Goal: Information Seeking & Learning: Learn about a topic

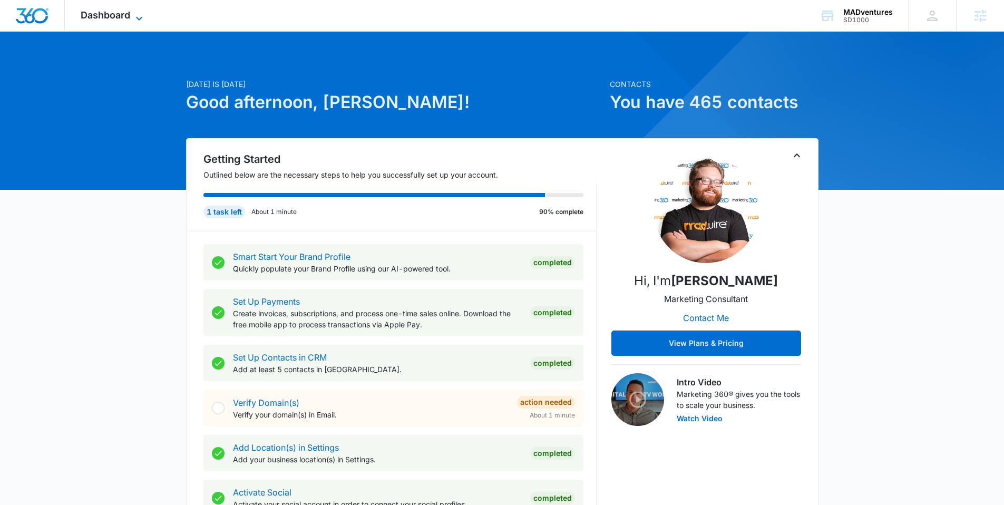
click at [125, 18] on span "Dashboard" at bounding box center [106, 14] width 50 height 11
click at [111, 6] on div "Dashboard Apps Reputation Websites Forms CRM Email Social Shop Content Ads Inte…" at bounding box center [113, 15] width 96 height 31
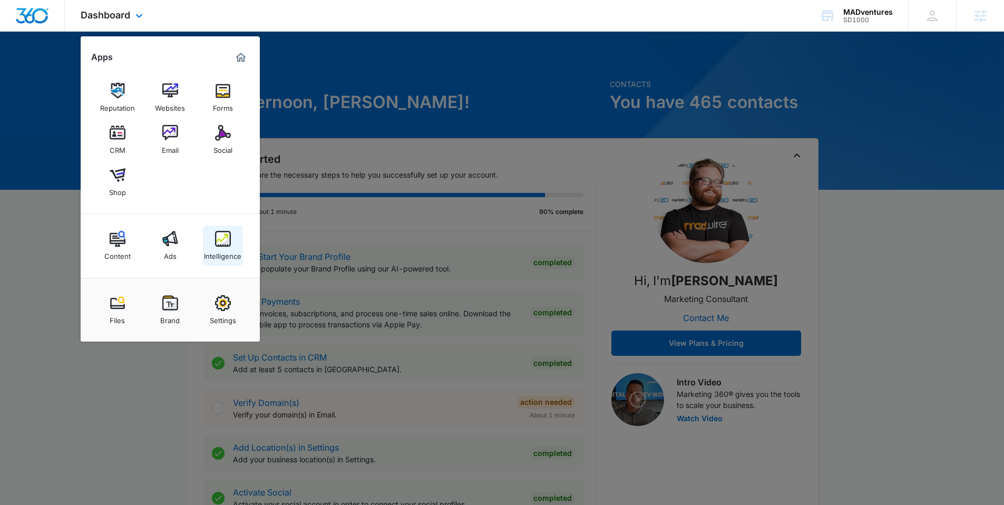
click at [220, 241] on img at bounding box center [223, 239] width 16 height 16
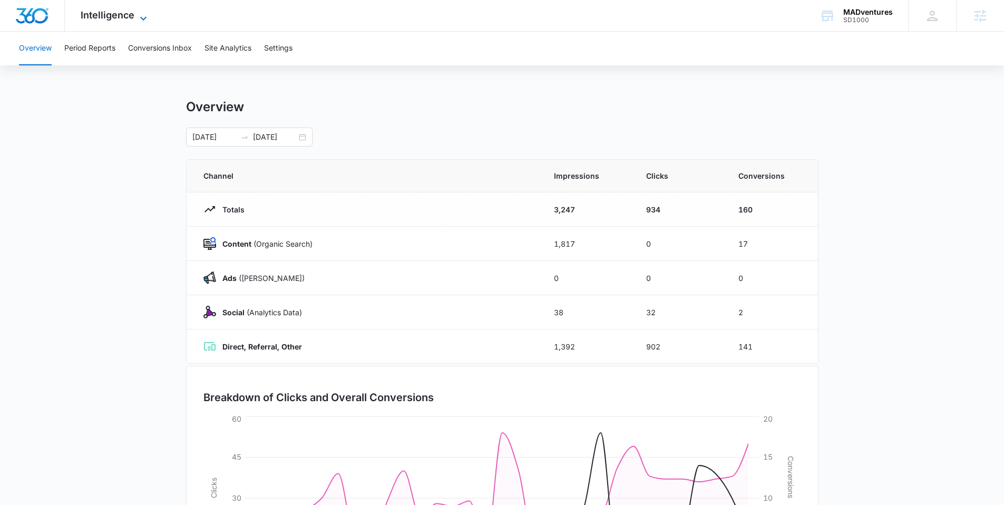
click at [126, 16] on span "Intelligence" at bounding box center [108, 14] width 54 height 11
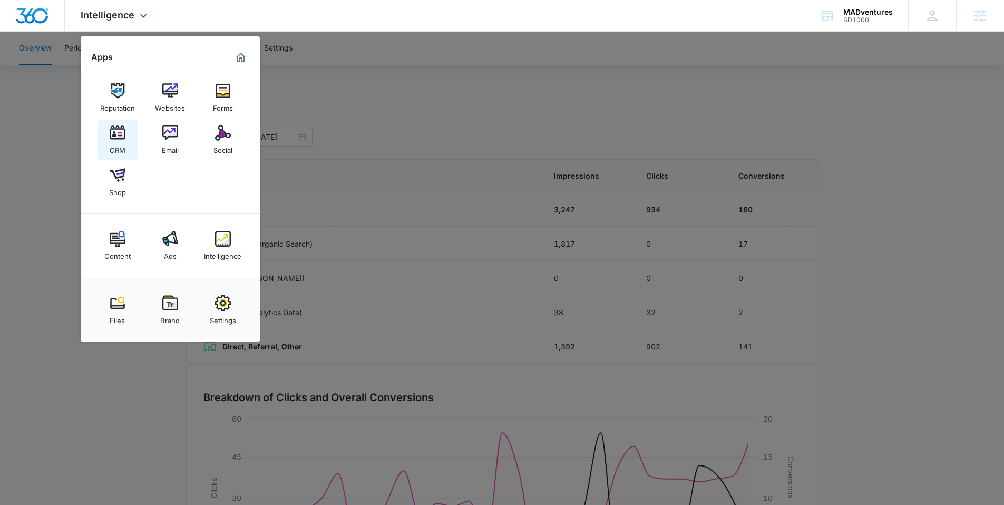
click at [111, 137] on img at bounding box center [118, 133] width 16 height 16
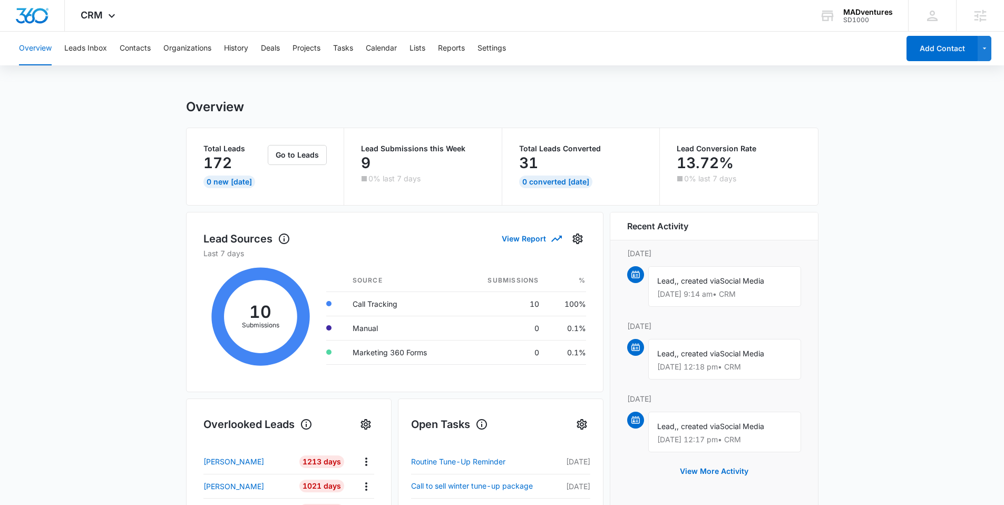
click at [636, 39] on div "Overview Leads Inbox Contacts Organizations History Deals Projects Tasks Calend…" at bounding box center [456, 49] width 886 height 34
click at [581, 65] on div "Overview Leads Inbox Contacts Organizations History Deals Projects Tasks Calend…" at bounding box center [456, 49] width 886 height 34
click at [135, 49] on button "Contacts" at bounding box center [135, 49] width 31 height 34
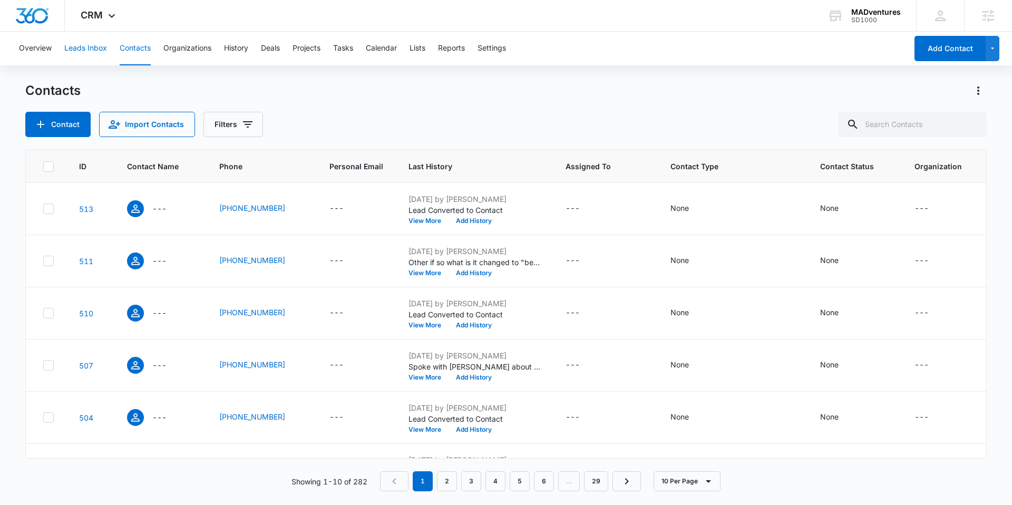
click at [88, 49] on button "Leads Inbox" at bounding box center [85, 49] width 43 height 34
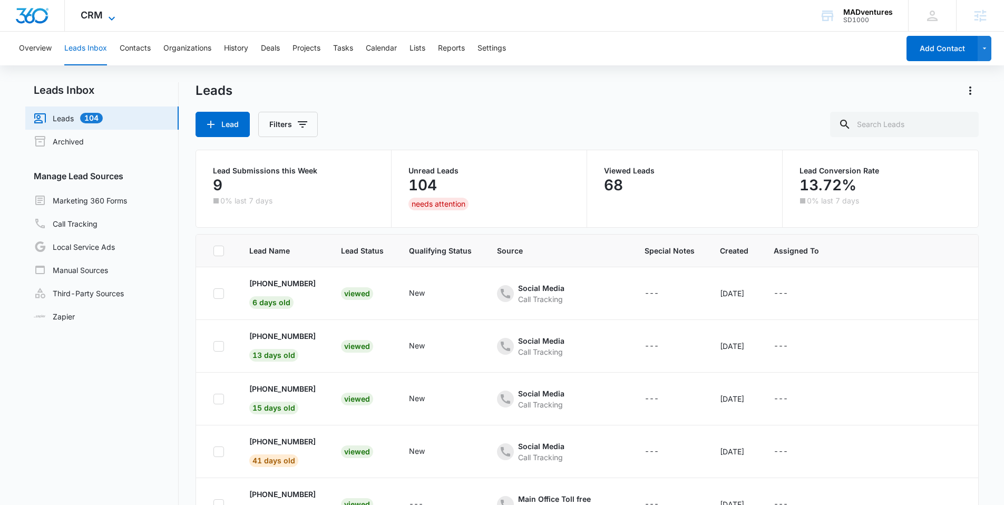
click at [101, 11] on span "CRM" at bounding box center [92, 14] width 22 height 11
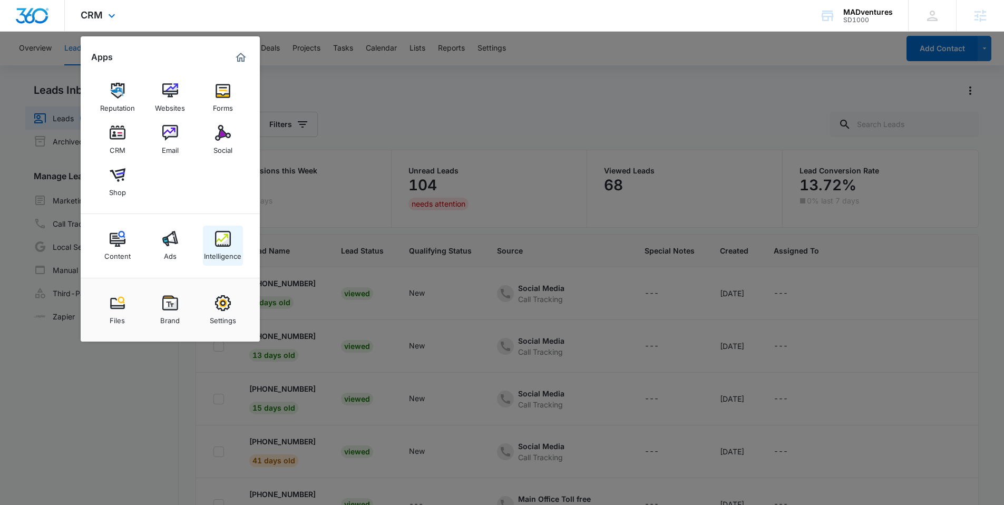
click at [229, 239] on img at bounding box center [223, 239] width 16 height 16
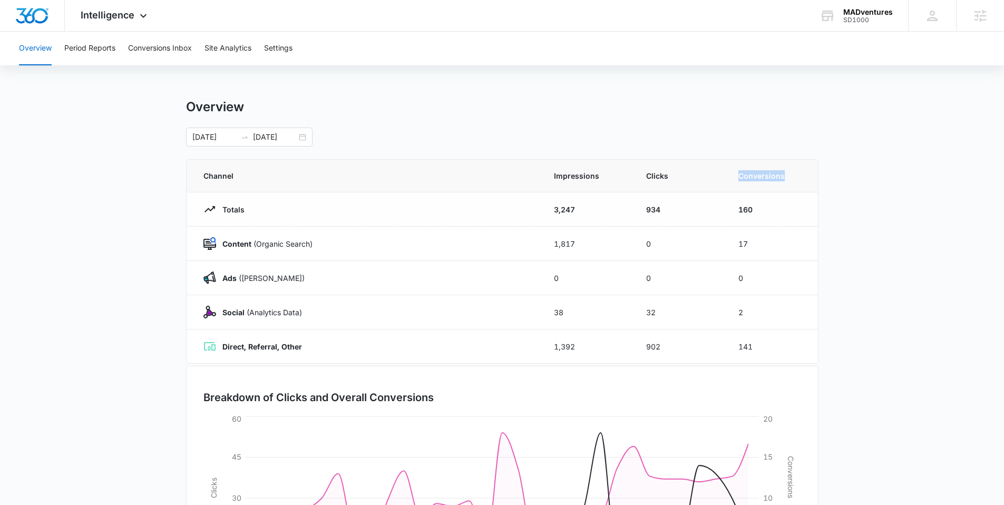
drag, startPoint x: 750, startPoint y: 180, endPoint x: 742, endPoint y: 184, distance: 8.7
click at [729, 181] on th "Conversions" at bounding box center [772, 176] width 92 height 33
drag, startPoint x: 766, startPoint y: 212, endPoint x: 737, endPoint y: 210, distance: 29.6
click at [737, 210] on td "160" at bounding box center [772, 209] width 92 height 34
drag, startPoint x: 756, startPoint y: 242, endPoint x: 721, endPoint y: 246, distance: 35.0
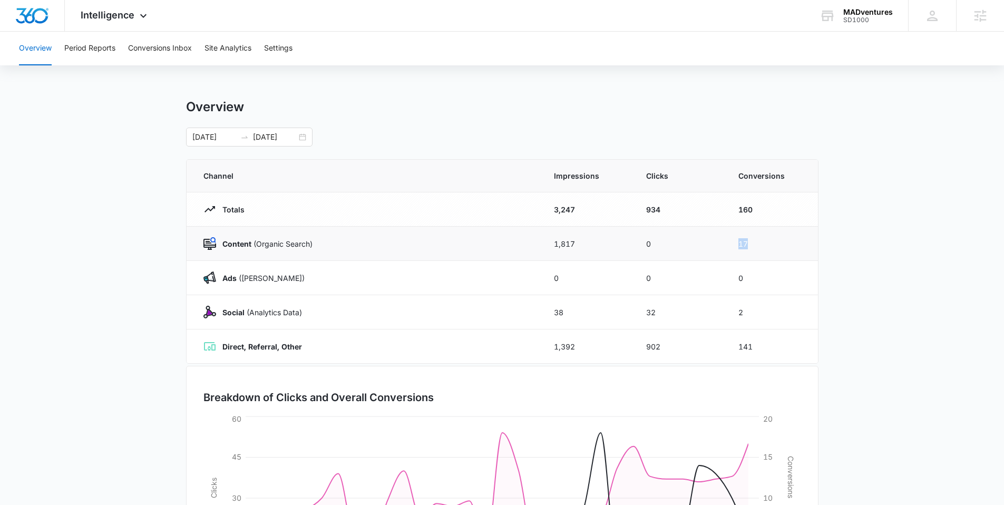
click at [721, 246] on tr "Content (Organic Search) 1,817 0 17" at bounding box center [502, 244] width 631 height 34
drag, startPoint x: 751, startPoint y: 286, endPoint x: 741, endPoint y: 285, distance: 10.1
click at [742, 285] on td "0" at bounding box center [772, 278] width 92 height 34
drag, startPoint x: 745, startPoint y: 278, endPoint x: 727, endPoint y: 280, distance: 18.1
click at [727, 280] on td "0" at bounding box center [772, 278] width 92 height 34
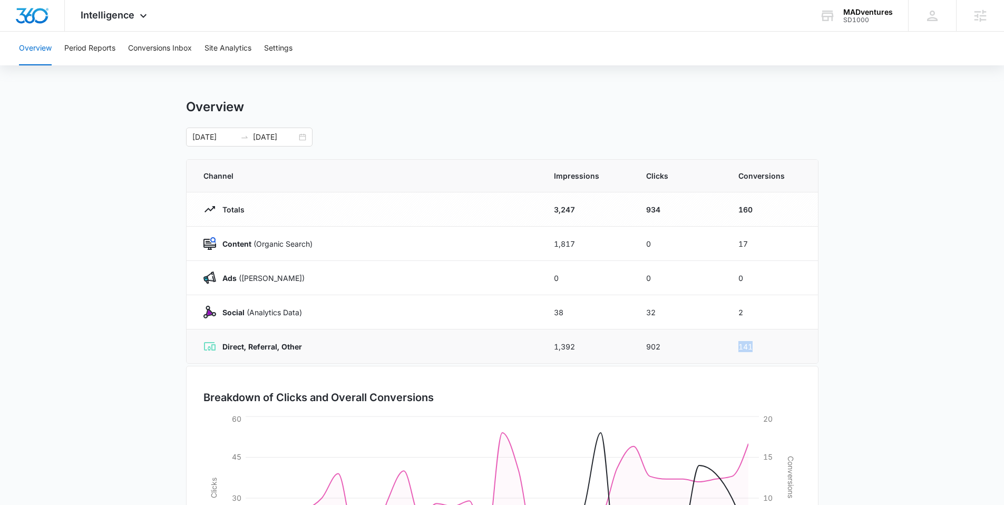
drag, startPoint x: 761, startPoint y: 350, endPoint x: 712, endPoint y: 354, distance: 49.7
click at [712, 354] on tr "Direct, Referral, Other 1,392 902 141" at bounding box center [502, 346] width 631 height 34
click at [89, 53] on button "Period Reports" at bounding box center [89, 49] width 51 height 34
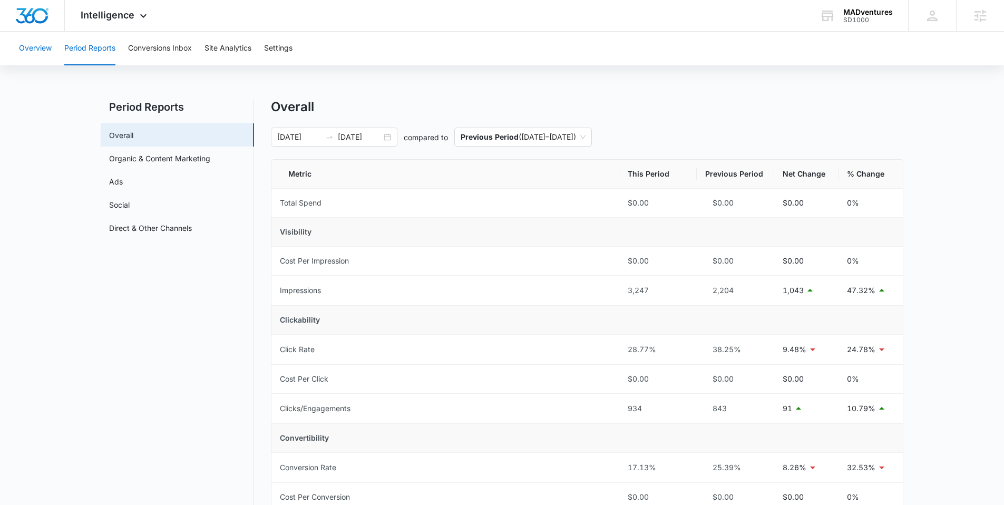
click at [30, 49] on button "Overview" at bounding box center [35, 49] width 33 height 34
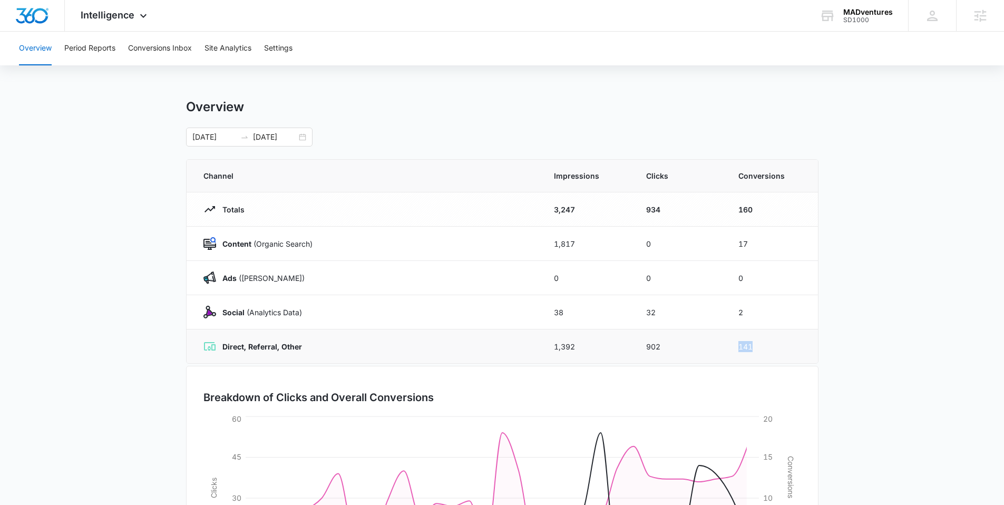
drag, startPoint x: 769, startPoint y: 346, endPoint x: 716, endPoint y: 355, distance: 54.4
click at [716, 355] on tr "Direct, Referral, Other 1,392 902 141" at bounding box center [502, 346] width 631 height 34
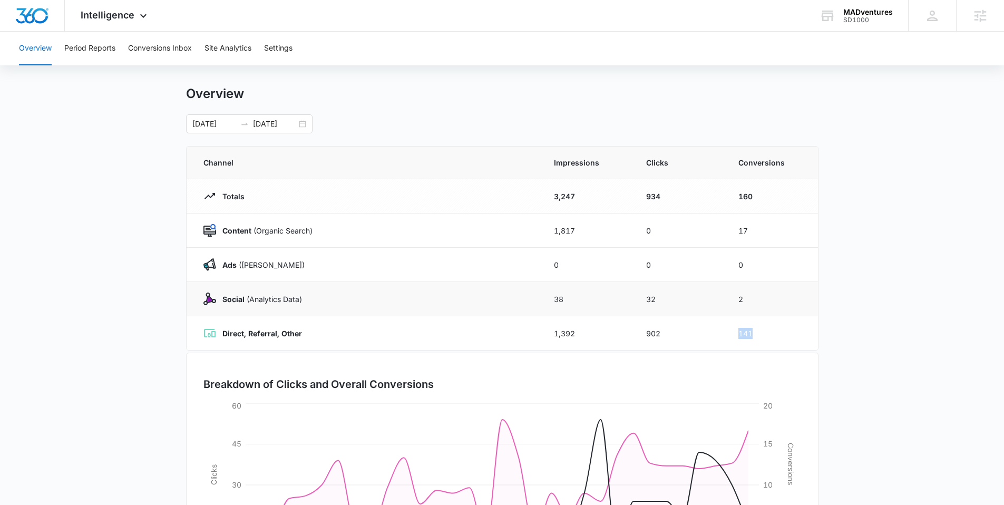
scroll to position [14, 0]
click at [94, 48] on button "Period Reports" at bounding box center [89, 49] width 51 height 34
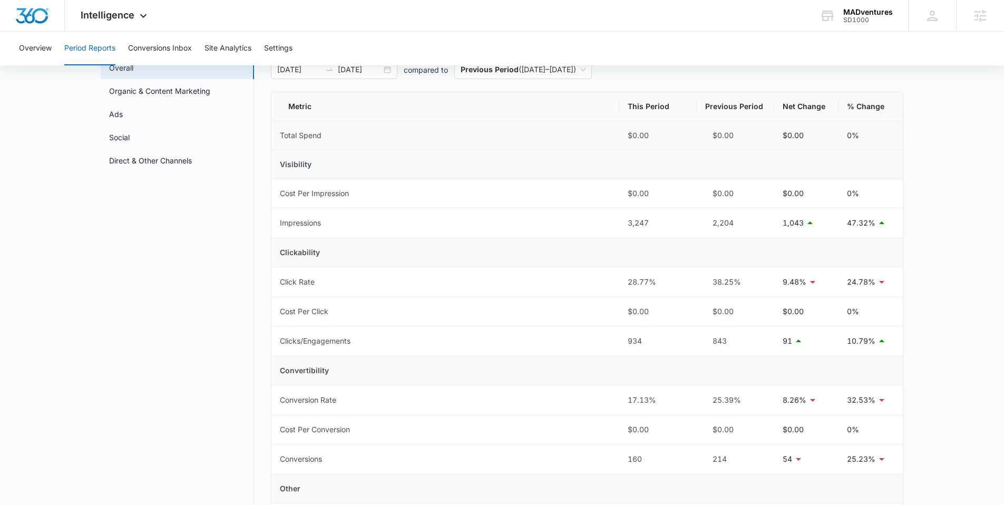
scroll to position [121, 0]
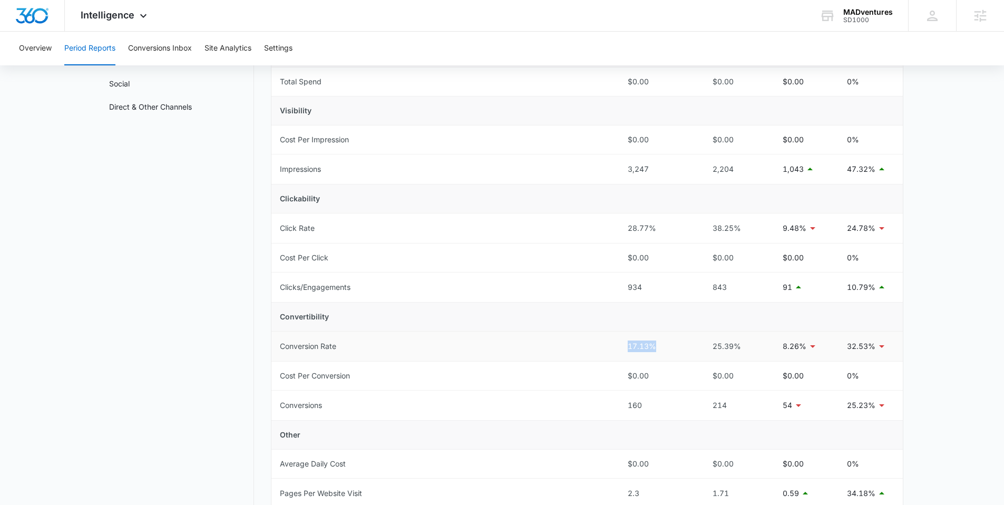
drag, startPoint x: 671, startPoint y: 346, endPoint x: 609, endPoint y: 348, distance: 62.7
click at [609, 346] on tr "Conversion Rate 17.13% 25.39% 8.26% 32.53%" at bounding box center [586, 346] width 631 height 30
drag, startPoint x: 653, startPoint y: 378, endPoint x: 609, endPoint y: 377, distance: 44.3
click at [609, 377] on tr "Cost Per Conversion $0.00 $0.00 $0.00 0%" at bounding box center [586, 376] width 631 height 29
drag, startPoint x: 642, startPoint y: 404, endPoint x: 611, endPoint y: 408, distance: 30.9
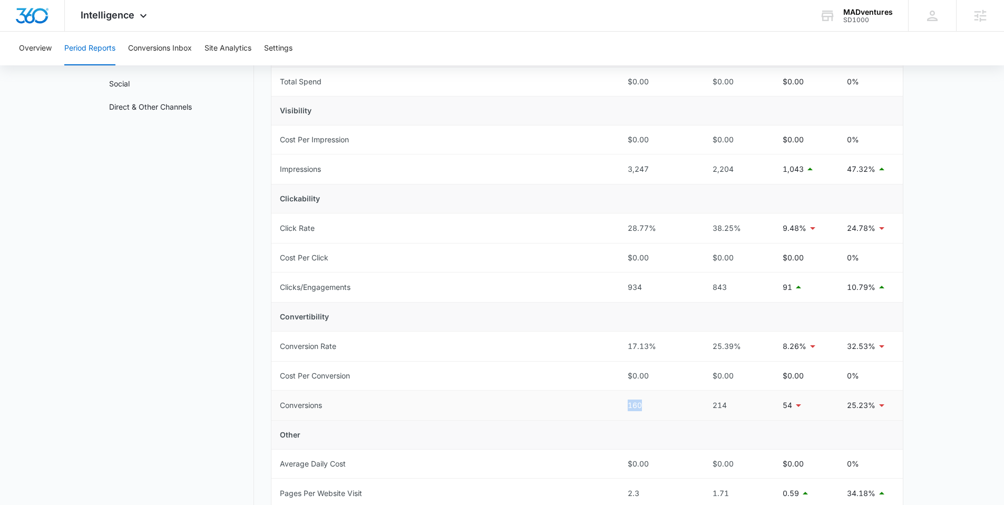
click at [611, 408] on tr "Conversions 160 214 54 25.23%" at bounding box center [586, 405] width 631 height 30
click at [145, 51] on button "Conversions Inbox" at bounding box center [160, 49] width 64 height 34
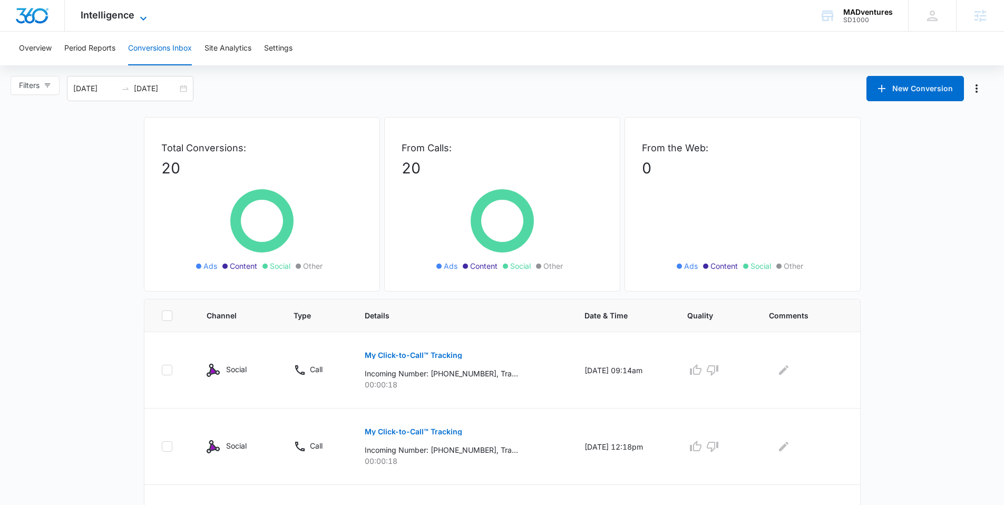
click at [119, 14] on span "Intelligence" at bounding box center [108, 14] width 54 height 11
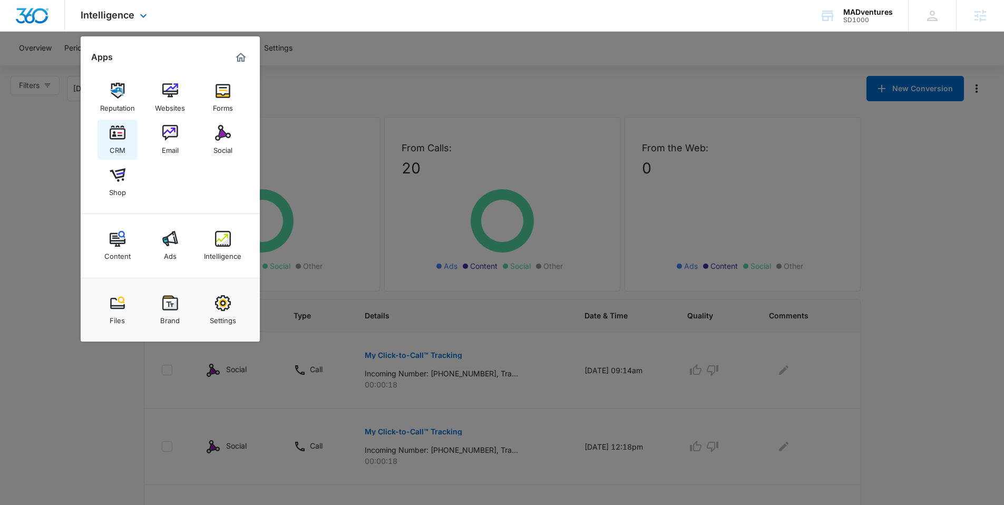
click at [116, 135] on img at bounding box center [118, 133] width 16 height 16
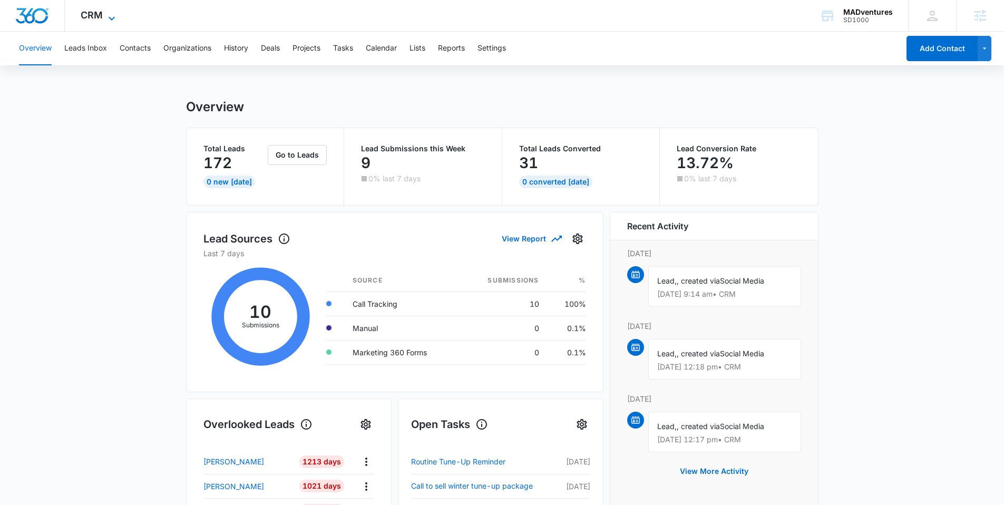
click at [100, 14] on span "CRM" at bounding box center [92, 14] width 22 height 11
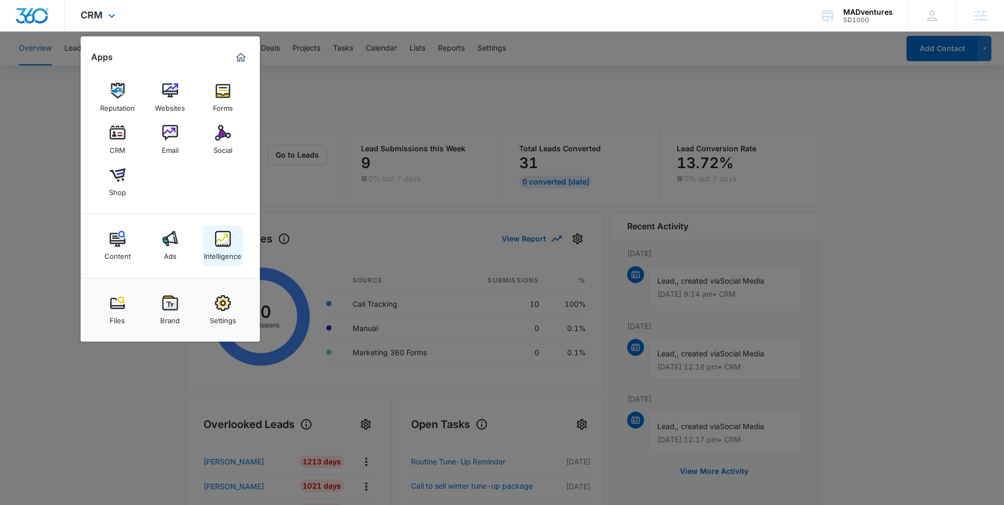
click at [222, 238] on img at bounding box center [223, 239] width 16 height 16
